Goal: Communication & Community: Share content

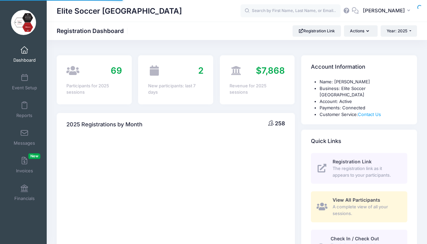
select select
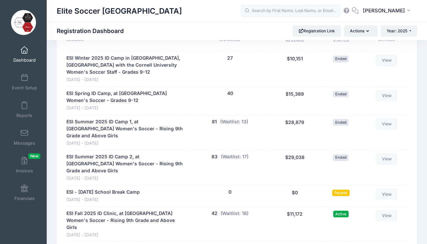
scroll to position [368, 0]
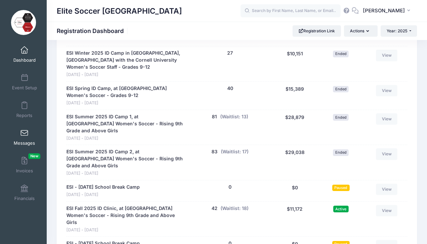
click at [24, 135] on span at bounding box center [24, 133] width 0 height 7
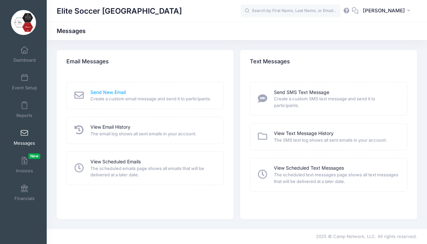
click at [104, 92] on link "Send New Email" at bounding box center [107, 92] width 35 height 7
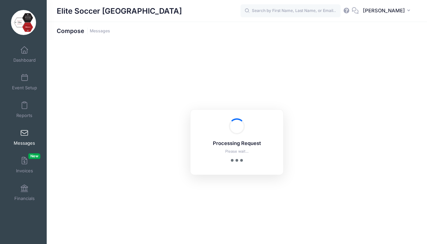
select select "2025"
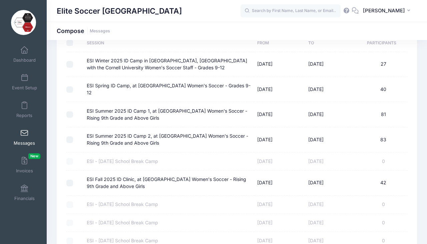
scroll to position [57, 0]
click at [69, 179] on input "ESI Fall 2025 ID Clinic, at [GEOGRAPHIC_DATA] Women's Soccer - Rising 9th Grade…" at bounding box center [69, 182] width 7 height 7
checkbox input "true"
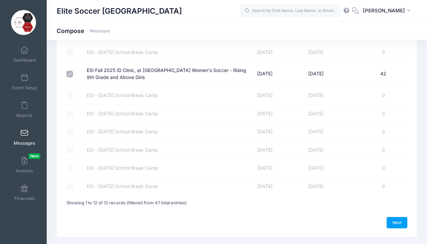
scroll to position [177, 0]
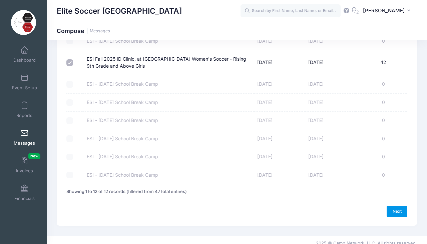
click at [396, 206] on link "Next" at bounding box center [396, 211] width 21 height 11
select select "50"
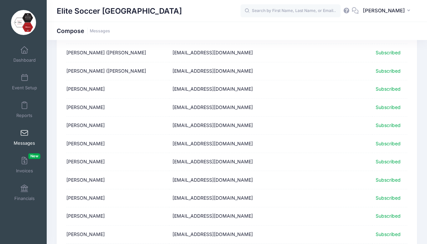
scroll to position [836, 0]
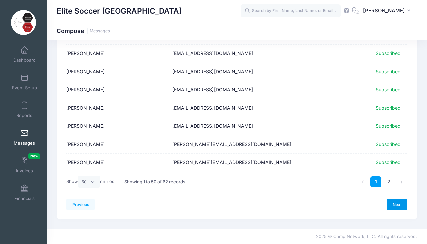
click at [400, 203] on link "Next" at bounding box center [396, 204] width 21 height 11
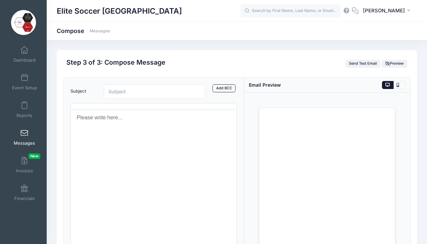
scroll to position [0, 0]
click at [119, 91] on input "Subject" at bounding box center [154, 91] width 101 height 14
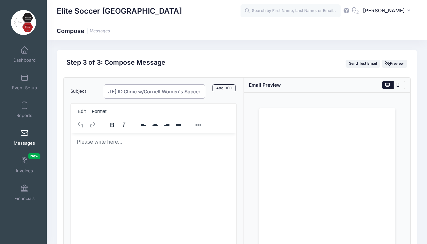
scroll to position [0, 10]
click at [114, 93] on input "Sep 21st ID Clinic w/Cornell Women's Soccer" at bounding box center [154, 91] width 101 height 14
type input "Hotel Option - Sep 21st ID Clinic w/Cornell Women's Soccer"
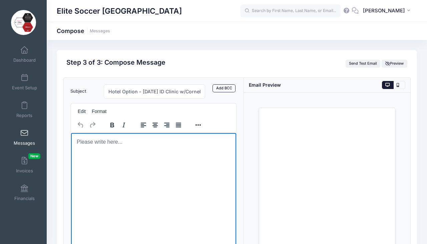
click at [87, 142] on body "Rich Text Area. Press ALT-0 for help." at bounding box center [153, 141] width 154 height 7
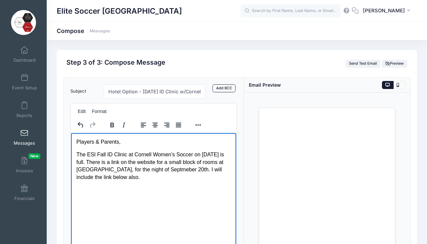
click at [151, 176] on p "The ESI Fall ID Clinic at Cornell Women's Soccer on September 21st is full. The…" at bounding box center [153, 166] width 154 height 30
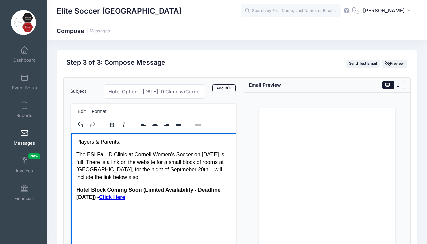
click at [143, 189] on strong "Hotel Block Coming Soon (Limited Availability - Deadline September 12th" at bounding box center [148, 193] width 144 height 13
click at [130, 199] on p "Hotel Block (Limited Availability - Deadline September 12th ) - Click Here﻿" at bounding box center [153, 193] width 154 height 15
click at [125, 199] on p "Hotel Block (Limited Availability - Deadline September 12th ) - Click Here﻿" at bounding box center [153, 193] width 154 height 15
drag, startPoint x: 122, startPoint y: 198, endPoint x: 95, endPoint y: 198, distance: 26.7
click at [95, 198] on p "Hotel Block (Limited Availability - Deadline September 12th ) - Click Here﻿" at bounding box center [153, 193] width 154 height 15
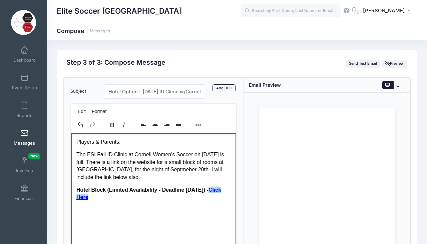
click at [95, 173] on p "The ESI Fall ID Clinic at Cornell Women's Soccer on September 21st is full. The…" at bounding box center [153, 166] width 154 height 30
drag, startPoint x: 95, startPoint y: 198, endPoint x: 122, endPoint y: 197, distance: 27.4
click at [122, 197] on p "Hotel Block (Limited Availability - Deadline September 12th ) - Click Here" at bounding box center [153, 193] width 154 height 15
click at [198, 125] on button "Reveal or hide additional toolbar items" at bounding box center [197, 124] width 11 height 9
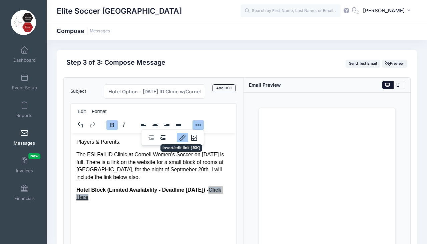
click at [182, 138] on icon "Insert/edit link" at bounding box center [182, 138] width 8 height 8
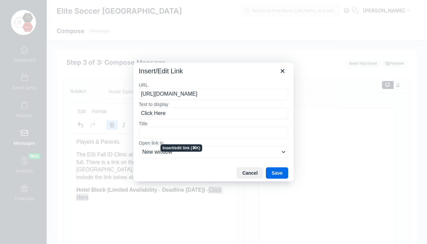
scroll to position [0, 3]
click at [279, 173] on button "Save" at bounding box center [277, 172] width 22 height 11
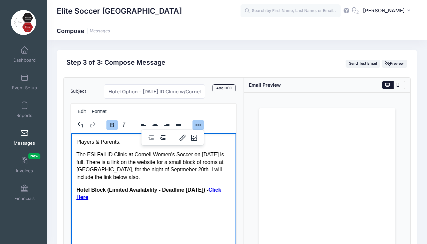
click at [189, 206] on html "Players & Parents, The ESI Fall ID Clinic at Cornell Women's Soccer on Septembe…" at bounding box center [153, 170] width 165 height 74
click at [184, 206] on html "Players & Parents, The ESI Fall ID Clinic at Cornell Women's Soccer on Septembe…" at bounding box center [153, 170] width 165 height 74
click at [154, 184] on body "Players & Parents, The ESI Fall ID Clinic at Cornell Women's Soccer on Septembe…" at bounding box center [153, 169] width 154 height 63
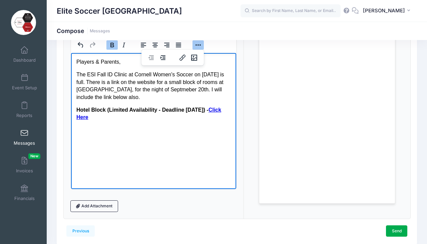
scroll to position [79, 0]
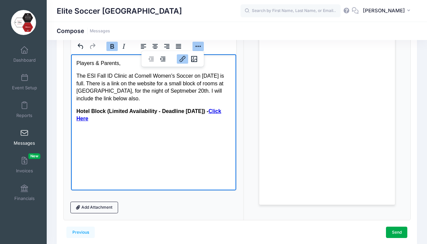
click at [83, 128] on html "Players & Parents, The ESI Fall ID Clinic at Cornell Women's Soccer on Septembe…" at bounding box center [153, 91] width 165 height 74
click at [130, 128] on html "Players & Parents, The ESI Fall ID Clinic at Cornell Women's Soccer on Septembe…" at bounding box center [153, 91] width 165 height 74
drag, startPoint x: 146, startPoint y: 96, endPoint x: 130, endPoint y: 97, distance: 16.0
click at [130, 97] on p "The ESI Fall ID Clinic at Cornell Women's Soccer on September 21st is full. The…" at bounding box center [153, 87] width 154 height 30
copy p "also."
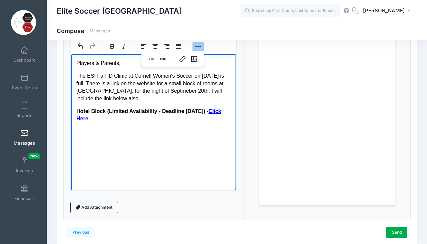
click at [138, 118] on p "Hotel Block (Limited Availability - Deadline September 12th ) - Click Here" at bounding box center [153, 114] width 154 height 15
click at [138, 118] on p "Hotel Block (Limited Availability - Deadline September 12th ) - Click Here﻿" at bounding box center [153, 114] width 154 height 15
drag, startPoint x: 93, startPoint y: 144, endPoint x: 75, endPoint y: 145, distance: 18.0
click at [75, 145] on html "Players & Parents, The ESI Fall ID Clinic at Cornell Women's Soccer on Septembe…" at bounding box center [153, 103] width 165 height 99
click at [81, 135] on p "Rich Text Area. Press ALT-0 for help." at bounding box center [153, 131] width 154 height 7
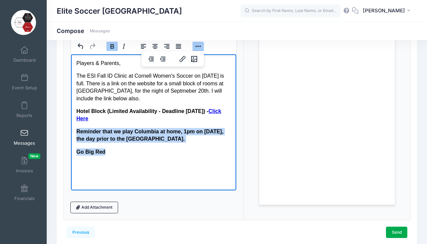
drag, startPoint x: 106, startPoint y: 151, endPoint x: 71, endPoint y: 133, distance: 38.8
click at [71, 133] on html "Players & Parents, The ESI Fall ID Clinic at Cornell Women's Soccer on Septembe…" at bounding box center [153, 107] width 165 height 107
click at [111, 45] on icon "Bold" at bounding box center [112, 46] width 8 height 8
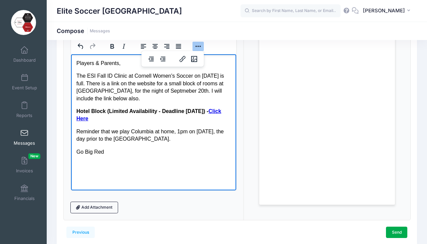
click at [97, 161] on html "Players & Parents, The ESI Fall ID Clinic at Cornell Women's Soccer on Septembe…" at bounding box center [153, 107] width 165 height 107
click at [89, 165] on p "Rich Text Area. Press ALT-0 for help." at bounding box center [153, 164] width 154 height 7
drag, startPoint x: 104, startPoint y: 152, endPoint x: 77, endPoint y: 153, distance: 27.1
click at [77, 153] on p "Go Big Red," at bounding box center [153, 151] width 154 height 7
click at [101, 171] on html "Players & Parents, The ESI Fall ID Clinic at Cornell Women's Soccer on Septembe…" at bounding box center [153, 113] width 165 height 119
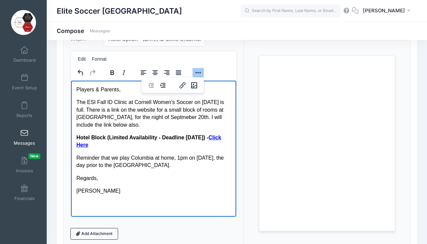
scroll to position [47, 0]
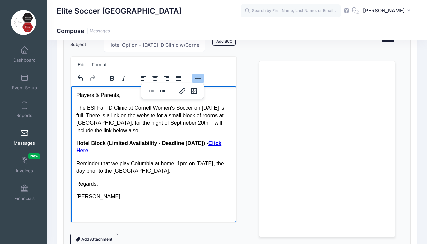
click at [145, 132] on p "The ESI Fall ID Clinic at Cornell Women's Soccer on September 21st is full. The…" at bounding box center [153, 119] width 154 height 30
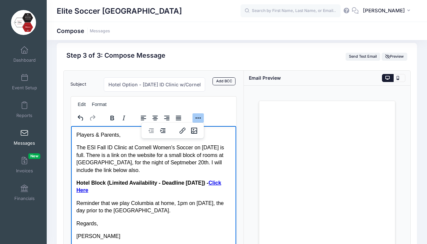
scroll to position [6, 0]
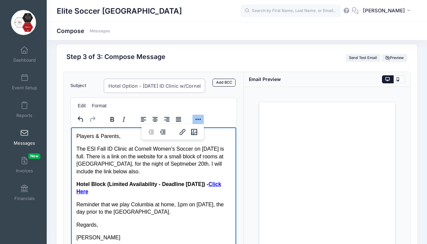
click at [191, 85] on input "Hotel Option - Sep 21st ID Clinic w/Cornell Women's Soccer" at bounding box center [154, 86] width 101 height 14
click at [173, 172] on p "The ESI Fall ID Clinic at Cornell Women's Soccer on September 21st is full. The…" at bounding box center [153, 160] width 154 height 30
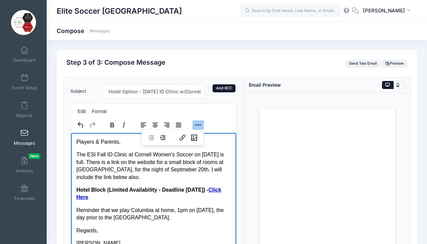
click at [220, 90] on link "Add BCC" at bounding box center [223, 88] width 23 height 8
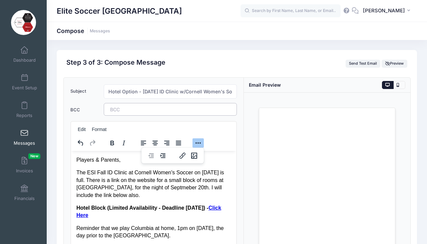
click at [190, 110] on tags "​" at bounding box center [170, 109] width 133 height 13
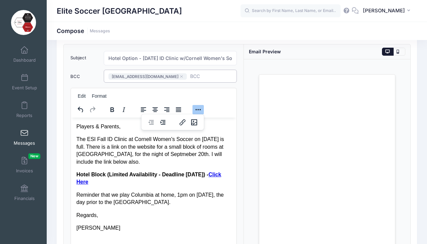
scroll to position [37, 0]
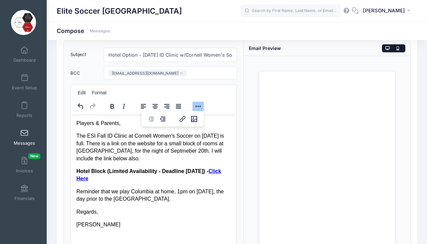
click at [399, 45] on button at bounding box center [399, 48] width 12 height 8
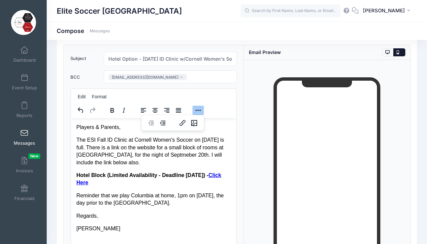
scroll to position [32, 0]
click at [384, 51] on button at bounding box center [388, 53] width 12 height 8
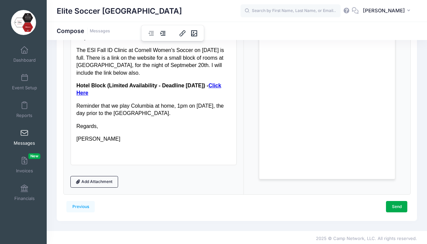
scroll to position [125, 0]
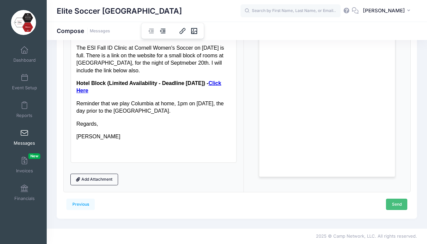
click at [398, 206] on link "Send" at bounding box center [396, 204] width 21 height 11
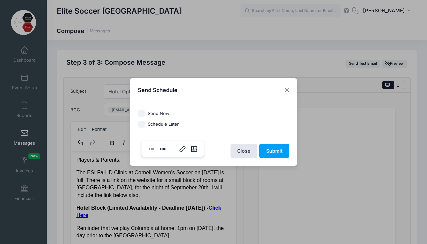
click at [141, 112] on input "Send Now" at bounding box center [142, 114] width 8 height 8
radio input "true"
click at [274, 150] on button "Submit" at bounding box center [274, 151] width 30 height 14
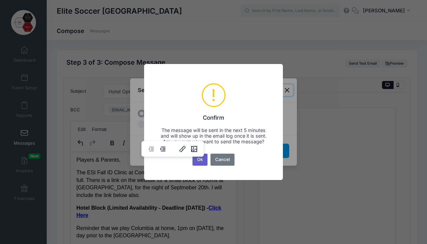
click at [198, 163] on button "Ok" at bounding box center [199, 160] width 15 height 12
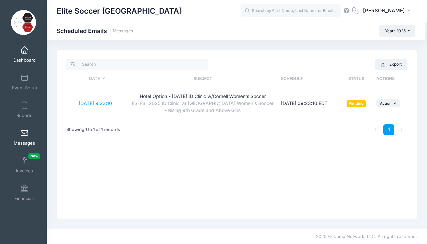
click at [25, 54] on link "Dashboard" at bounding box center [25, 54] width 32 height 23
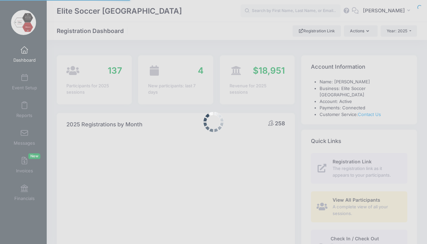
select select
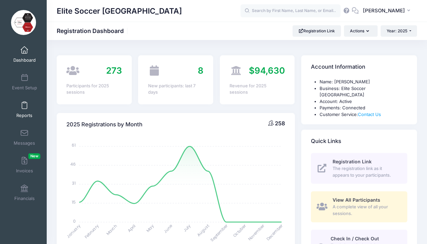
click at [27, 112] on link "Reports" at bounding box center [25, 109] width 32 height 23
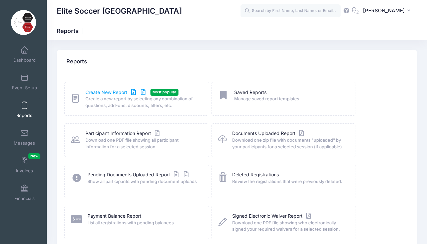
click at [114, 92] on link "Create New Report" at bounding box center [116, 92] width 62 height 7
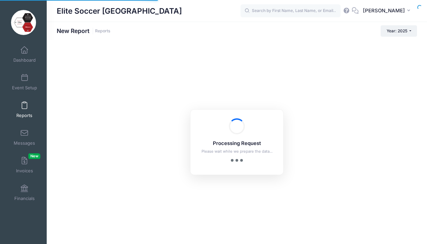
checkbox input "true"
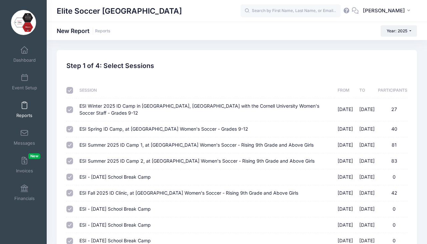
click at [67, 90] on input "checkbox" at bounding box center [69, 90] width 7 height 7
checkbox input "false"
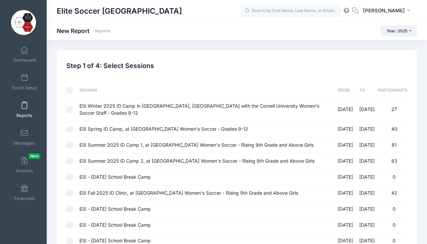
checkbox input "false"
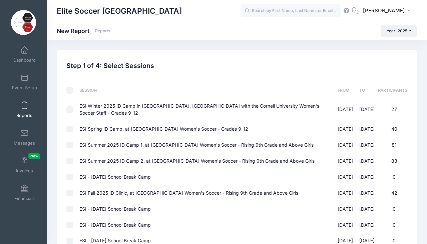
checkbox input "false"
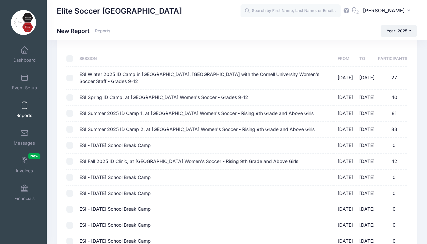
scroll to position [34, 0]
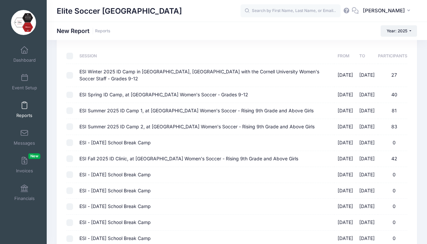
click at [68, 155] on input "ESI Fall 2025 ID Clinic, at Cornell University Women's Soccer - Rising 9th Grad…" at bounding box center [69, 158] width 7 height 7
checkbox input "true"
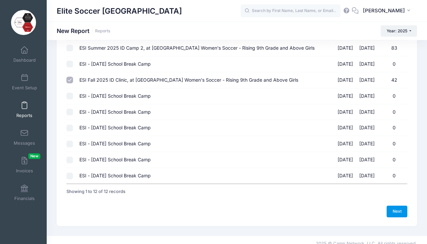
click at [404, 206] on link "Next" at bounding box center [396, 211] width 21 height 11
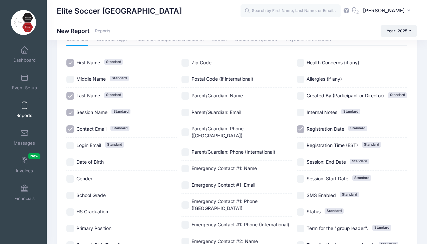
scroll to position [49, 0]
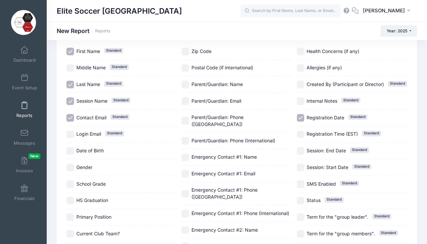
click at [70, 166] on input "Gender" at bounding box center [70, 168] width 8 height 8
checkbox input "true"
click at [72, 182] on input "School Grade" at bounding box center [70, 184] width 8 height 8
checkbox input "true"
click at [73, 199] on input "HS Graduation" at bounding box center [70, 201] width 8 height 8
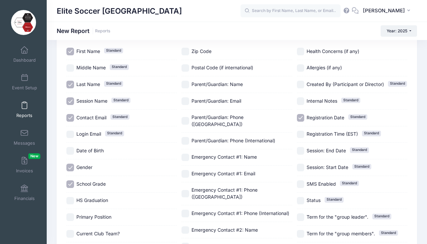
checkbox input "true"
click at [73, 217] on input "Primary Position" at bounding box center [70, 217] width 8 height 8
checkbox input "true"
click at [73, 232] on input "Current Club Team?" at bounding box center [70, 234] width 8 height 8
checkbox input "true"
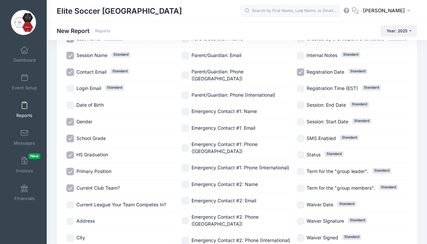
scroll to position [96, 0]
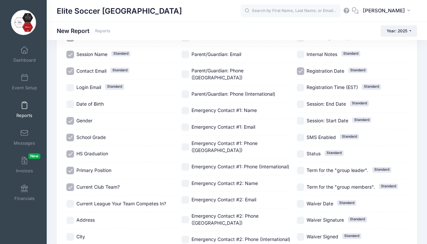
click at [73, 203] on input "Current League Your Team Competes In?" at bounding box center [70, 204] width 8 height 8
checkbox input "true"
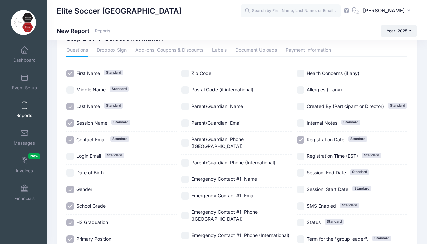
scroll to position [0, 0]
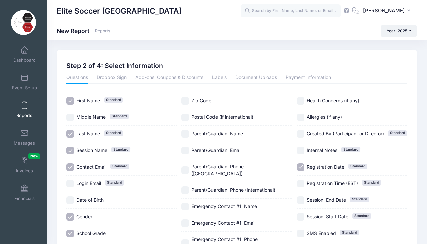
checkbox input "true"
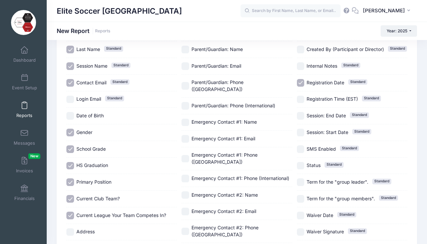
scroll to position [155, 0]
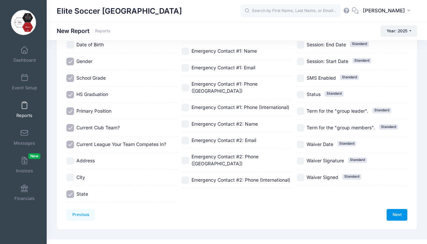
click at [397, 209] on link "Next" at bounding box center [396, 214] width 21 height 11
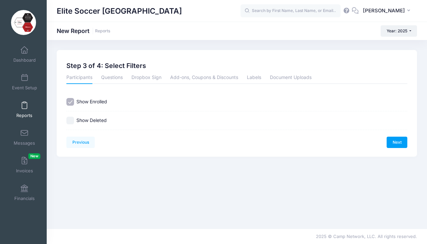
scroll to position [0, 0]
click at [393, 143] on link "Next" at bounding box center [396, 142] width 21 height 11
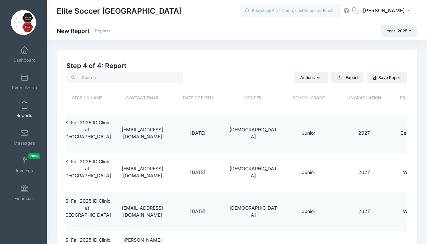
click at [403, 98] on th "Primary Position" at bounding box center [418, 95] width 55 height 24
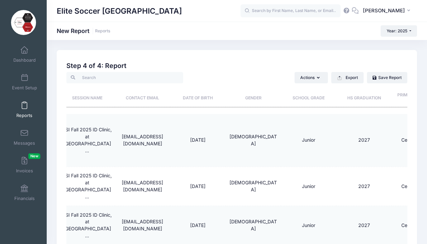
scroll to position [0, 186]
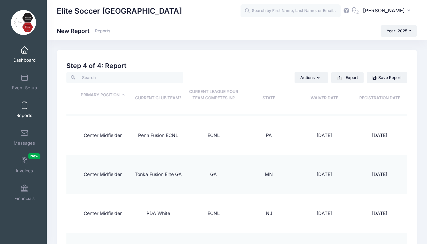
click at [24, 54] on link "Dashboard" at bounding box center [25, 54] width 32 height 23
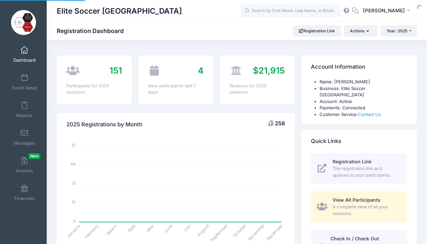
select select
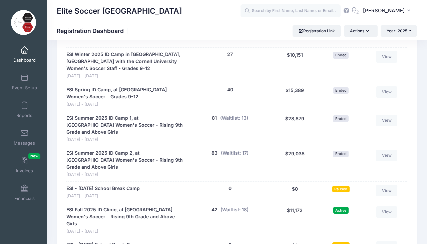
scroll to position [369, 0]
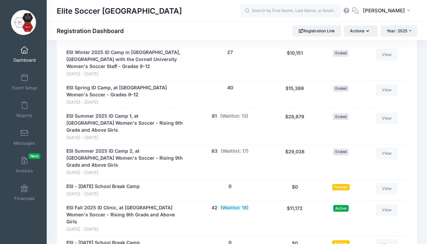
click at [235, 204] on button "(Waitlist: 18)" at bounding box center [234, 207] width 28 height 7
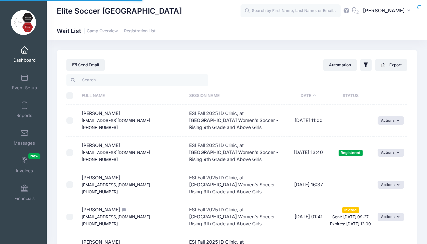
select select "50"
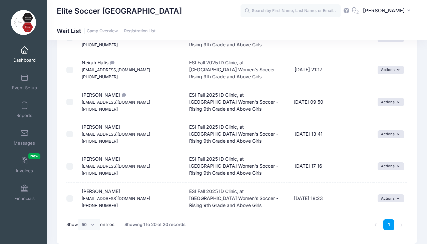
scroll to position [558, 0]
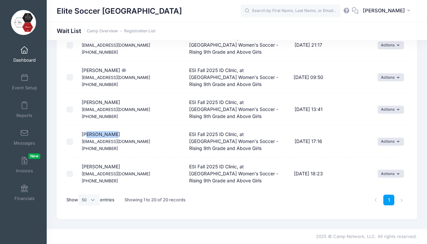
drag, startPoint x: 110, startPoint y: 133, endPoint x: 87, endPoint y: 135, distance: 23.7
click at [87, 135] on span "Kinzie Krause jessncliff@sbcglobal.net (714) 588-4851" at bounding box center [116, 141] width 68 height 20
drag, startPoint x: 113, startPoint y: 135, endPoint x: 81, endPoint y: 135, distance: 32.0
click at [81, 135] on td "Kinzie Krause jessncliff@sbcglobal.net (714) 588-4851" at bounding box center [132, 142] width 108 height 32
copy span "Kinzie Krause"
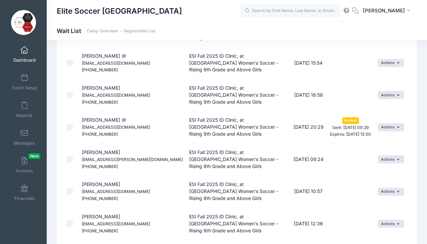
scroll to position [236, 0]
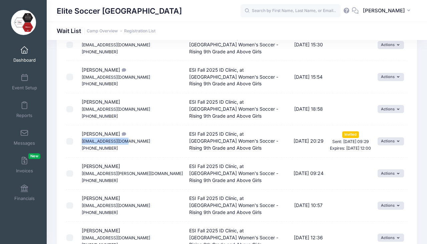
drag, startPoint x: 125, startPoint y: 141, endPoint x: 80, endPoint y: 139, distance: 45.0
click at [80, 139] on td "Lauren Simms lgsimms10@gmail.com (301) 300-4289" at bounding box center [132, 141] width 108 height 32
copy small "lgsimms10@gmail.com"
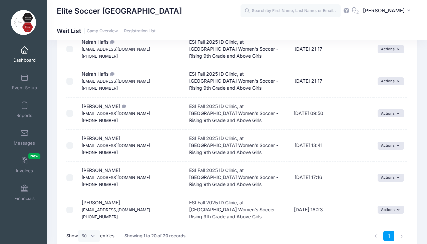
scroll to position [521, 0]
drag, startPoint x: 118, startPoint y: 107, endPoint x: 76, endPoint y: 104, distance: 41.8
click at [76, 104] on tr "Swara Mandhare pannamandhare@gmail.com (703) 501-0589 ESI Fall 2025 ID Clinic, …" at bounding box center [236, 114] width 341 height 32
copy tr "Swara Mandhare"
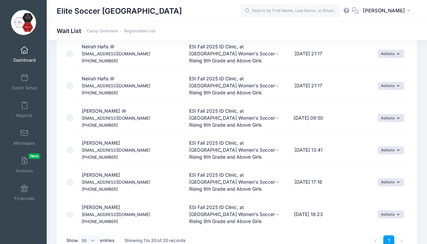
scroll to position [492, 0]
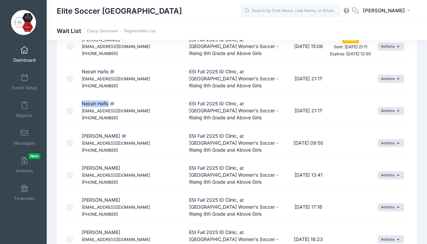
drag, startPoint x: 108, startPoint y: 103, endPoint x: 78, endPoint y: 102, distance: 30.0
click at [78, 102] on td "Neirah Hafis neirahhafis@sfhs.com (669) 254-9422" at bounding box center [132, 111] width 108 height 32
copy span "Neirah Hafis"
click at [25, 59] on span "Dashboard" at bounding box center [24, 60] width 22 height 6
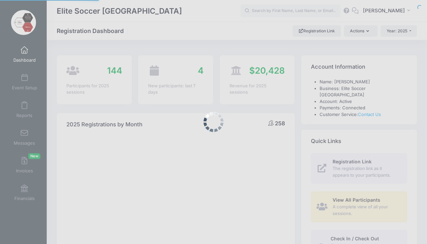
select select
